Goal: Task Accomplishment & Management: Manage account settings

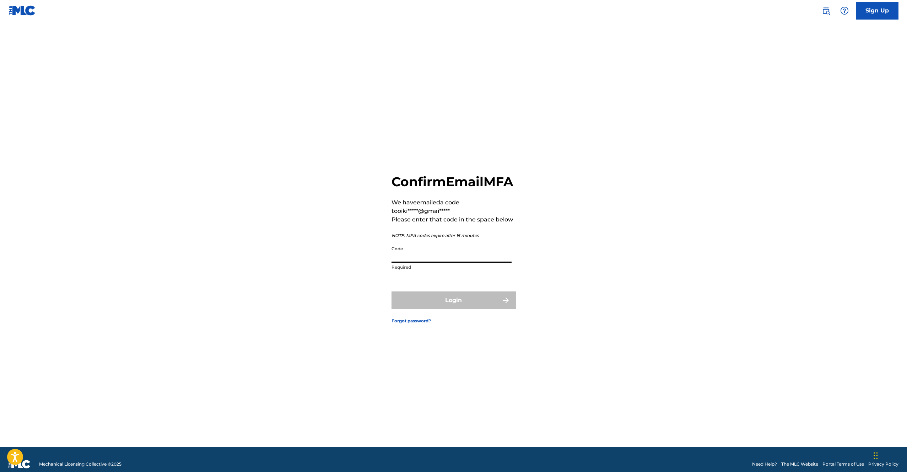
click at [430, 262] on input "Code" at bounding box center [452, 252] width 120 height 20
paste input "111741"
type input "111741"
click at [506, 303] on button "Login" at bounding box center [454, 300] width 124 height 18
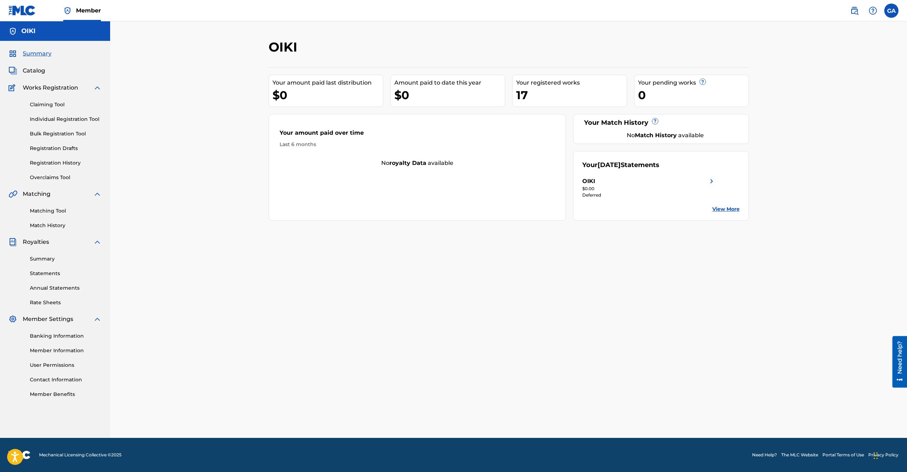
click at [906, 365] on div "Need help?" at bounding box center [900, 361] width 15 height 52
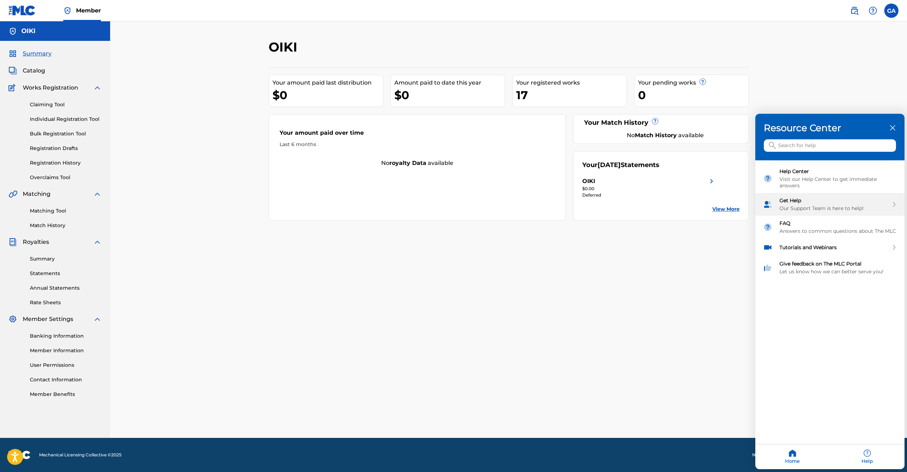
click at [859, 202] on div "Get Help Our Support Team is here to help!" at bounding box center [834, 205] width 109 height 14
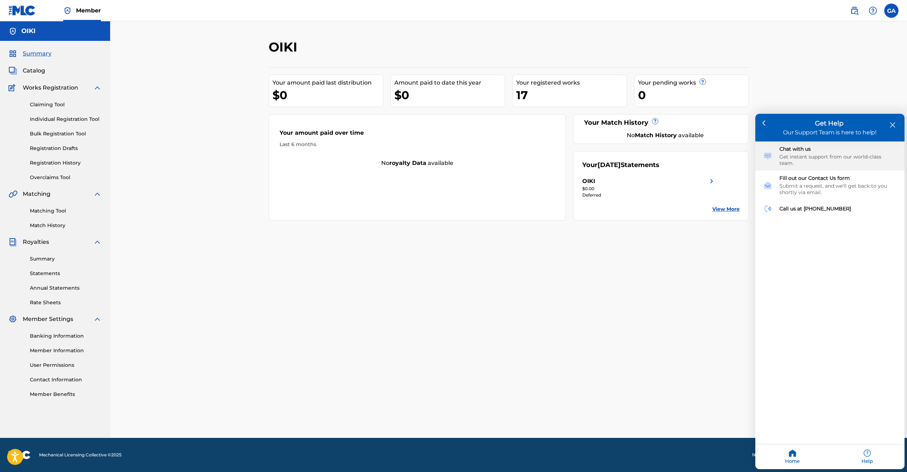
click at [839, 157] on div "Get instant support from our world-class team." at bounding box center [838, 160] width 117 height 13
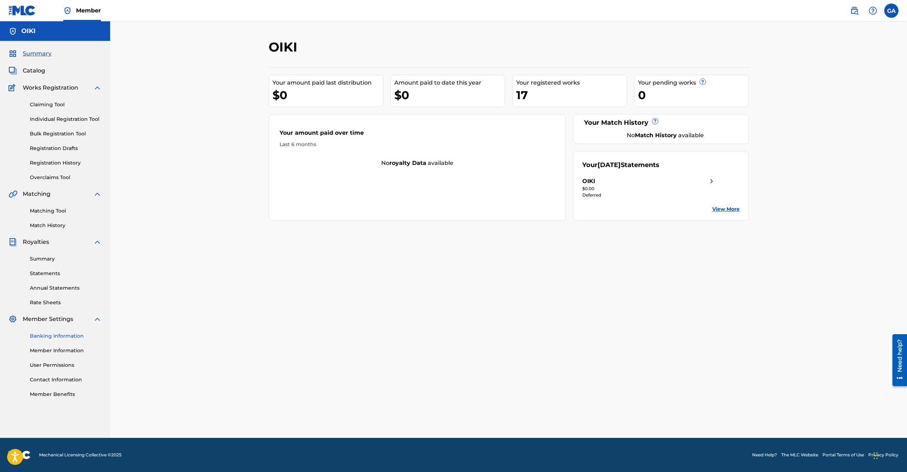
click at [57, 333] on link "Banking Information" at bounding box center [66, 335] width 72 height 7
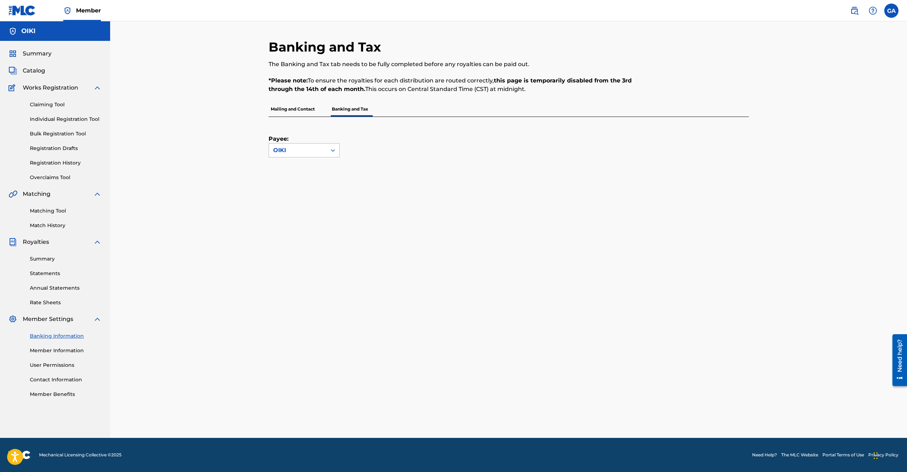
click at [325, 148] on div "OIKI" at bounding box center [298, 151] width 58 height 14
click at [375, 130] on div "Payee: OIKI selected, 1 of 1. 1 result available. Use Up and Down to choose opt…" at bounding box center [500, 137] width 463 height 41
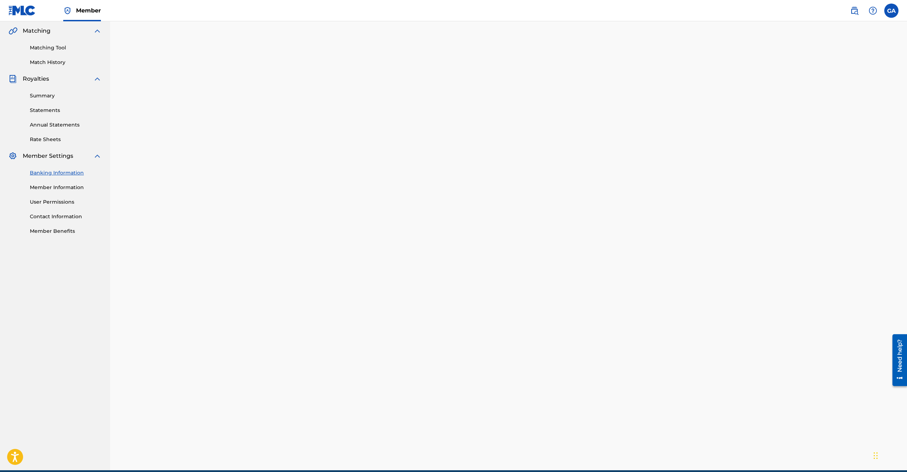
scroll to position [195, 0]
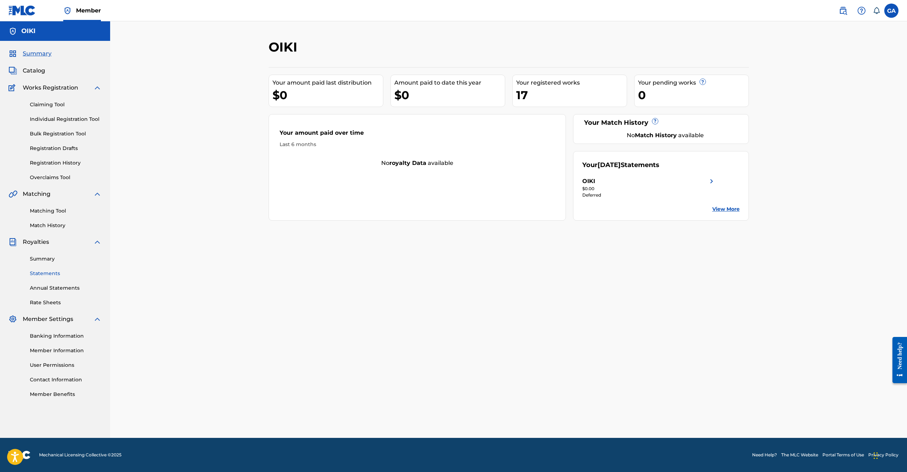
click at [51, 271] on link "Statements" at bounding box center [66, 273] width 72 height 7
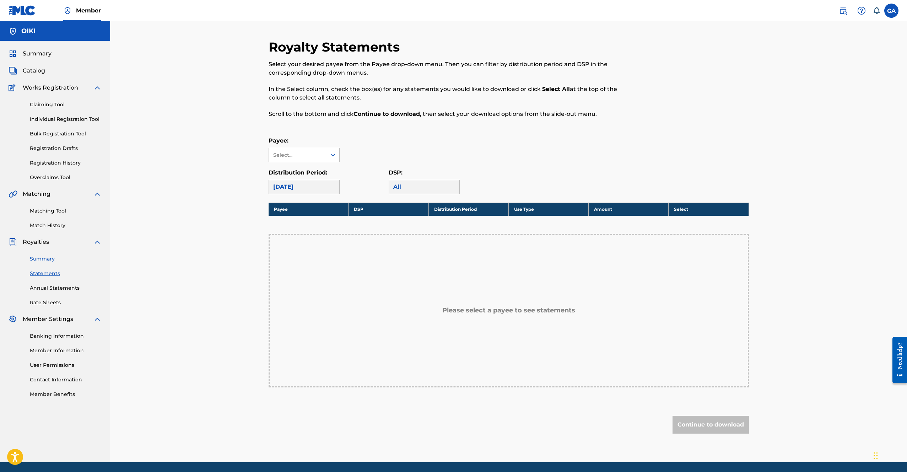
click at [43, 258] on link "Summary" at bounding box center [66, 258] width 72 height 7
